Goal: Navigation & Orientation: Go to known website

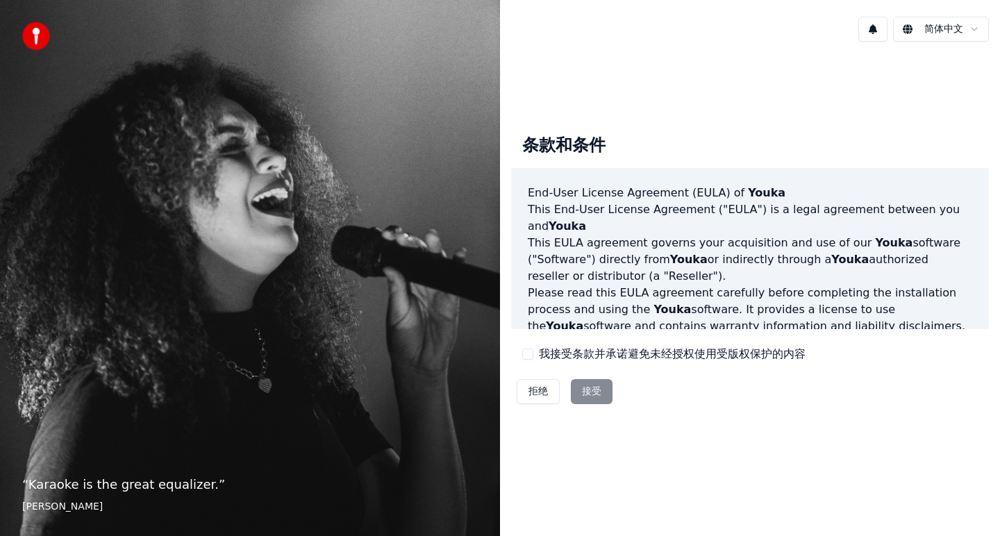
click at [585, 394] on div "拒绝 接受" at bounding box center [564, 392] width 107 height 36
click at [586, 390] on div "拒绝 接受" at bounding box center [564, 392] width 107 height 36
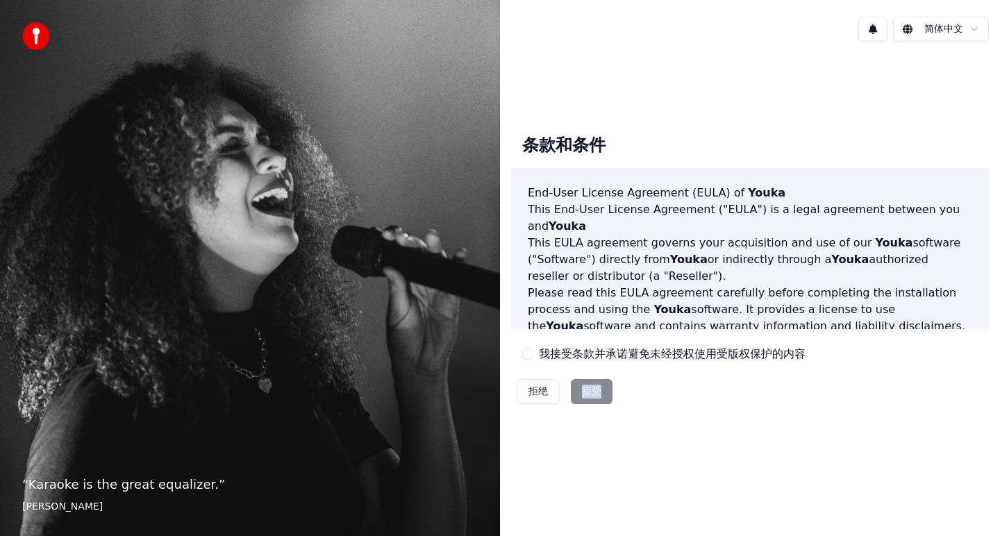
click at [586, 390] on div "拒绝 接受" at bounding box center [564, 392] width 107 height 36
click at [534, 388] on button "拒绝" at bounding box center [538, 391] width 43 height 25
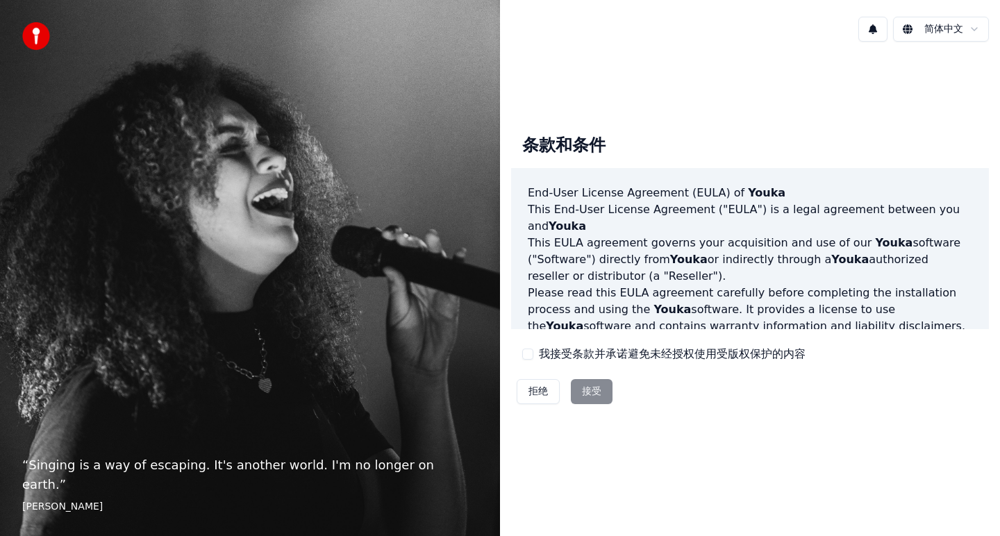
click at [590, 393] on div "拒绝 接受" at bounding box center [564, 392] width 107 height 36
click at [889, 28] on div "简体中文" at bounding box center [924, 29] width 131 height 25
